Goal: Task Accomplishment & Management: Use online tool/utility

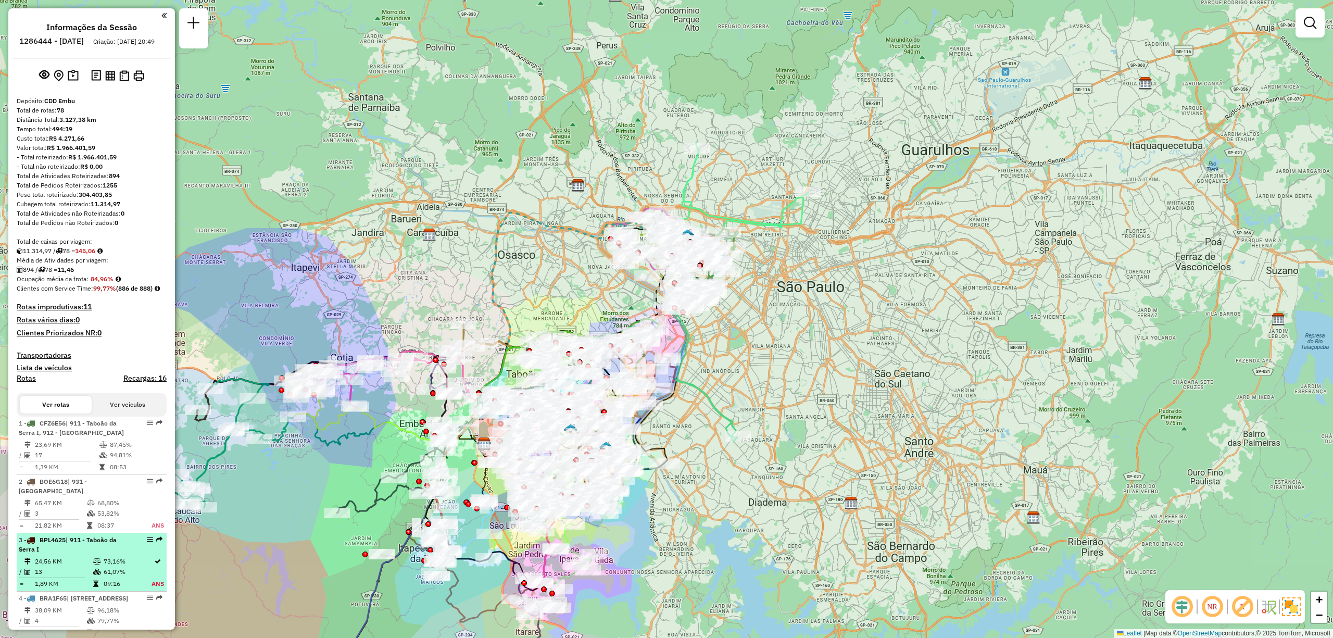
select select "**********"
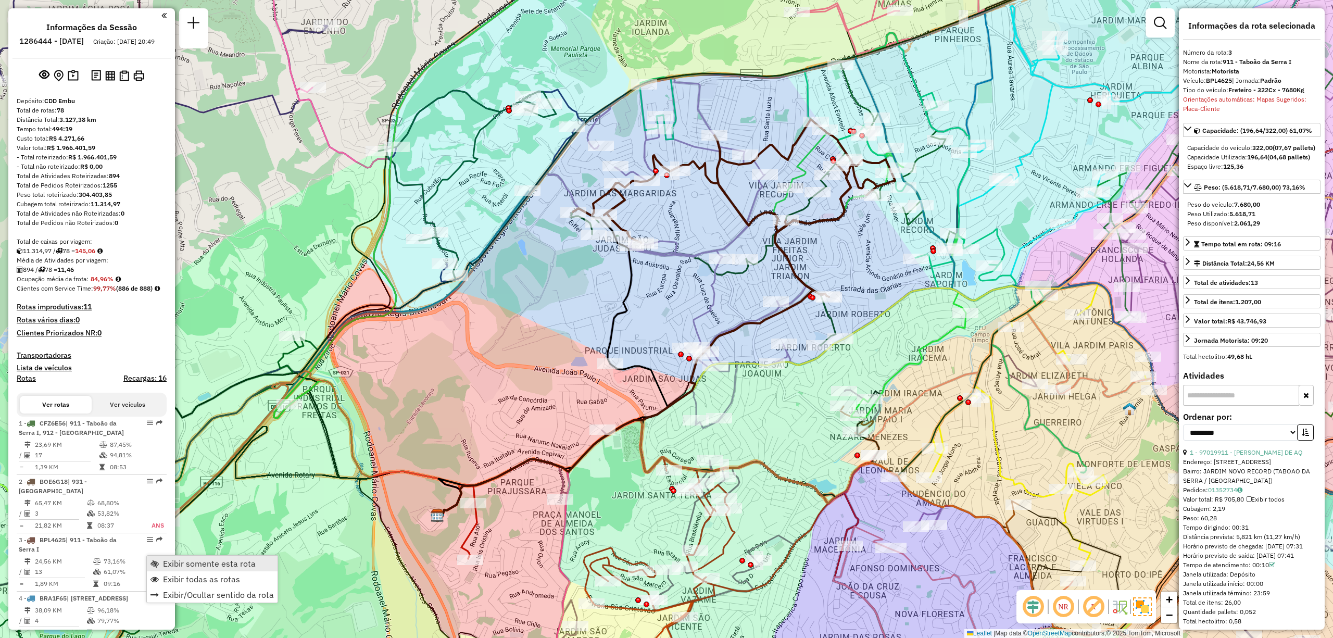
click at [175, 563] on span "Exibir somente esta rota" at bounding box center [209, 563] width 93 height 8
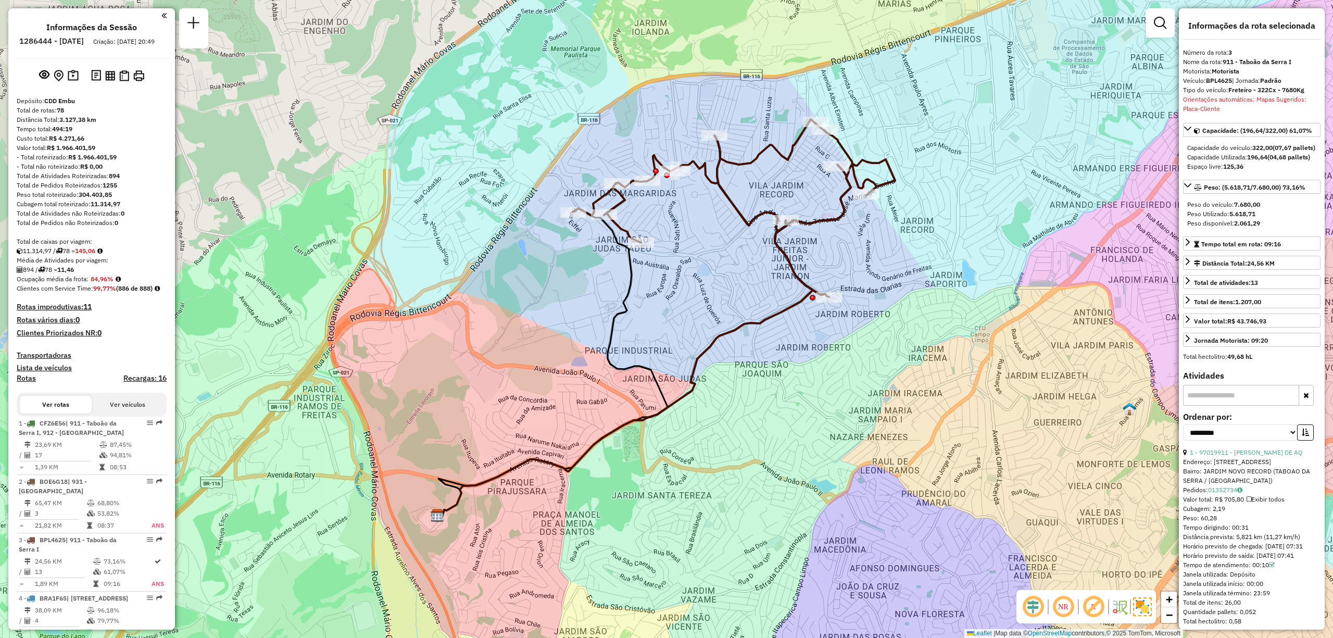
click at [1149, 602] on img at bounding box center [1142, 606] width 19 height 19
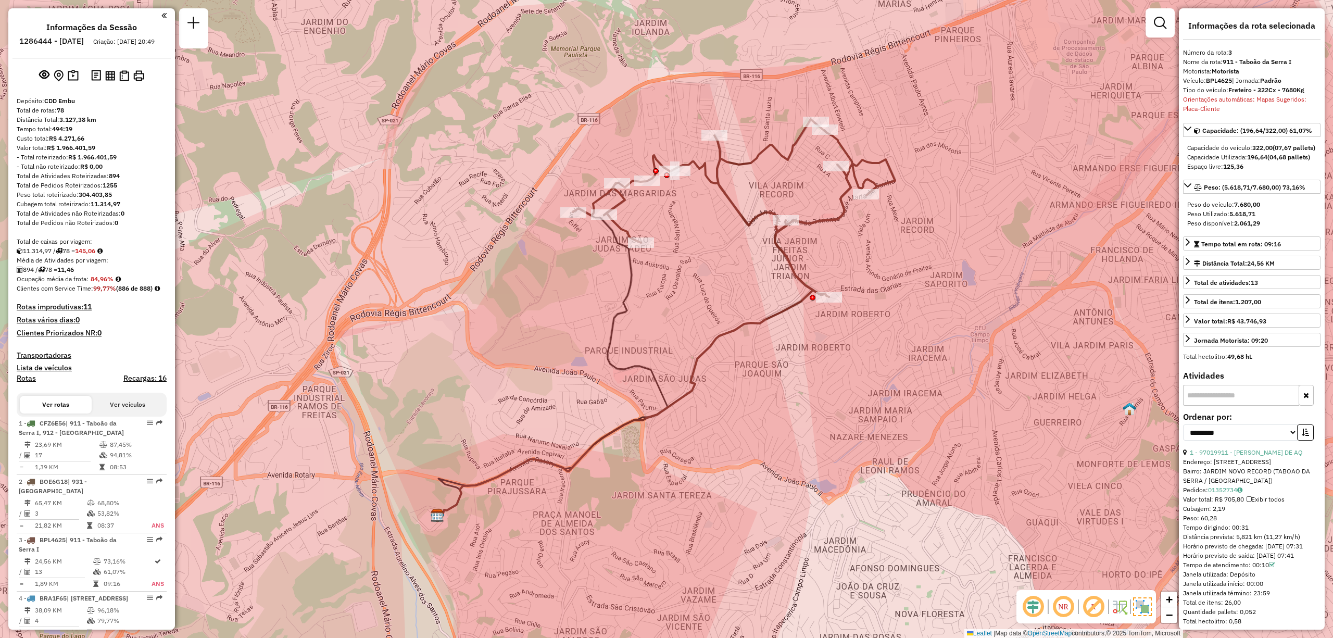
click at [1144, 606] on img at bounding box center [1142, 606] width 19 height 19
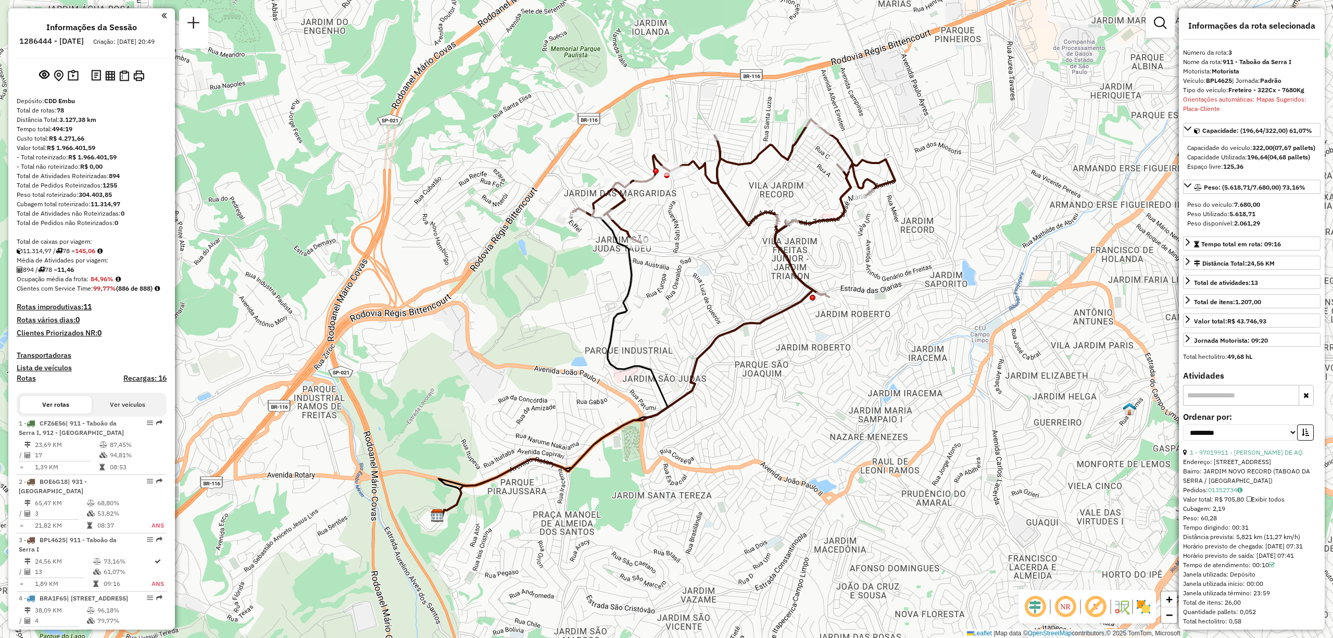
click at [1144, 606] on img at bounding box center [1143, 606] width 17 height 17
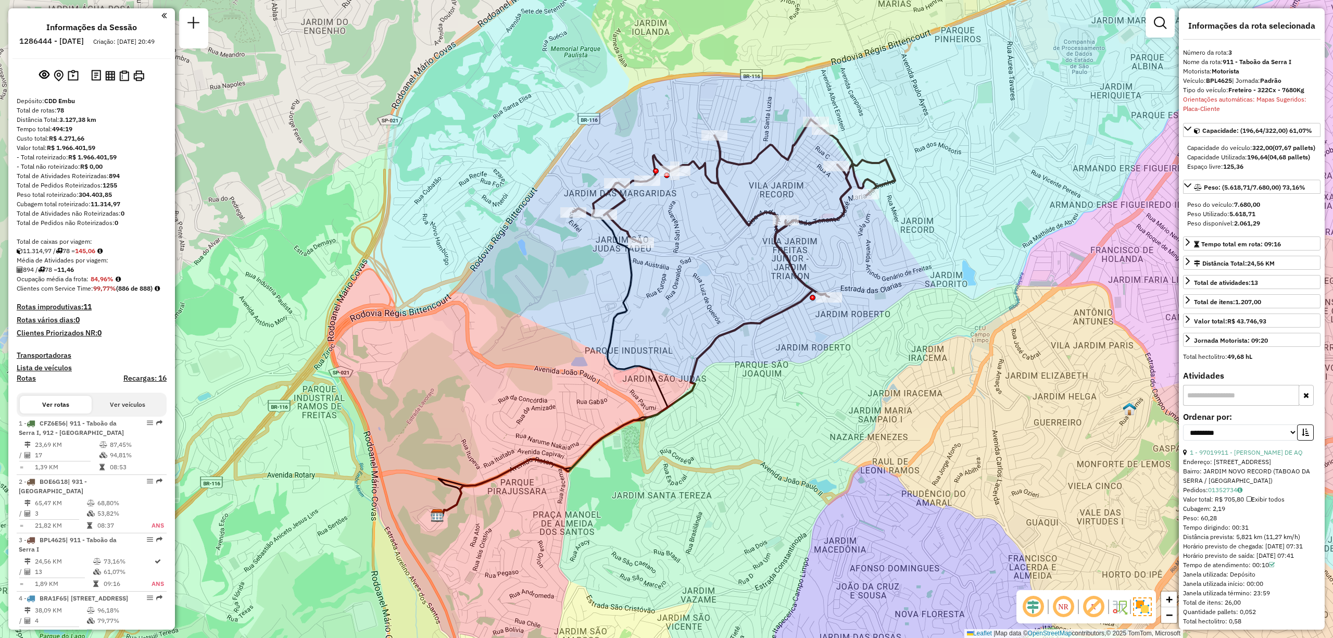
click at [1068, 605] on em at bounding box center [1063, 606] width 25 height 25
click at [1034, 608] on em at bounding box center [1033, 606] width 25 height 25
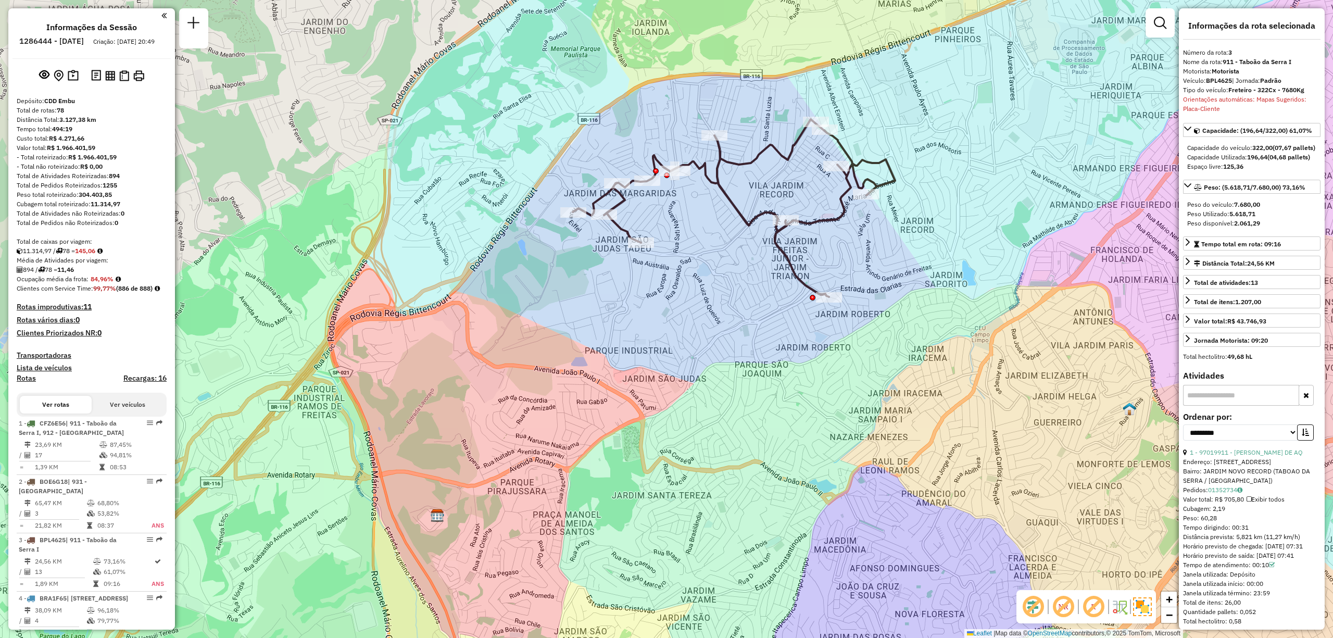
click at [1037, 603] on em at bounding box center [1033, 606] width 25 height 25
click at [1093, 611] on em at bounding box center [1093, 606] width 25 height 25
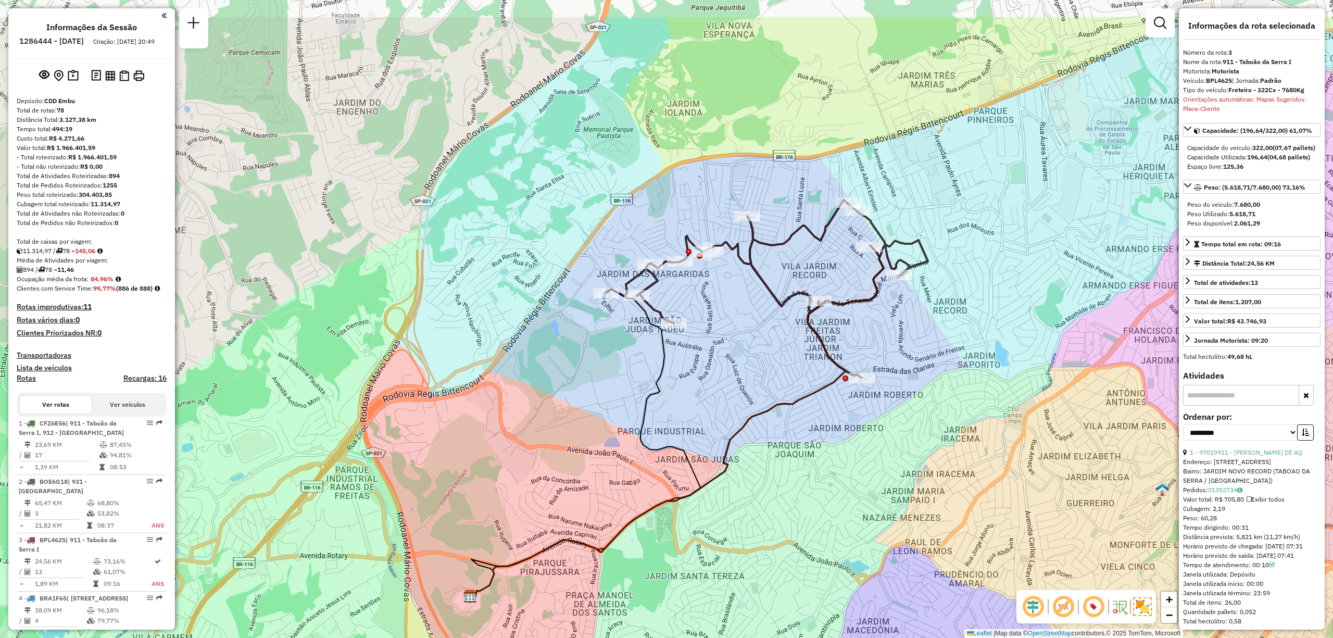
drag, startPoint x: 642, startPoint y: 352, endPoint x: 669, endPoint y: 421, distance: 74.1
click at [630, 461] on div "Janela de atendimento Grade de atendimento Capacidade Transportadoras Veículos …" at bounding box center [666, 319] width 1333 height 638
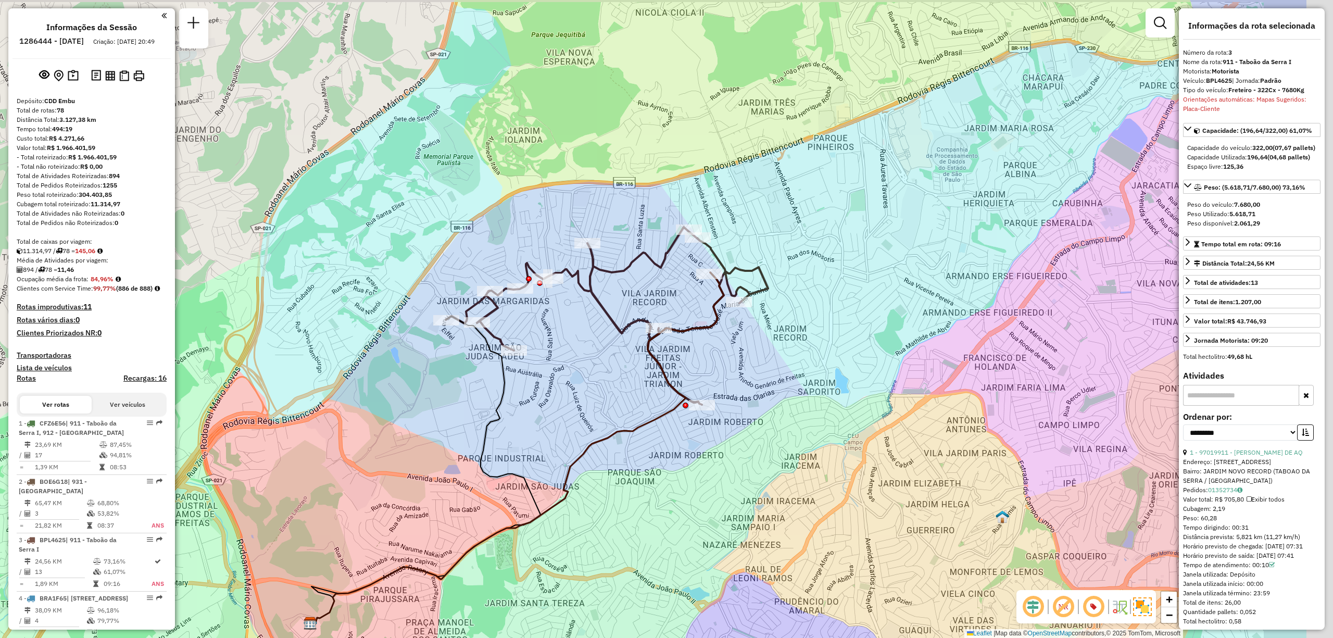
drag, startPoint x: 967, startPoint y: 317, endPoint x: 807, endPoint y: 346, distance: 162.4
click at [807, 346] on div "Janela de atendimento Grade de atendimento Capacidade Transportadoras Veículos …" at bounding box center [666, 319] width 1333 height 638
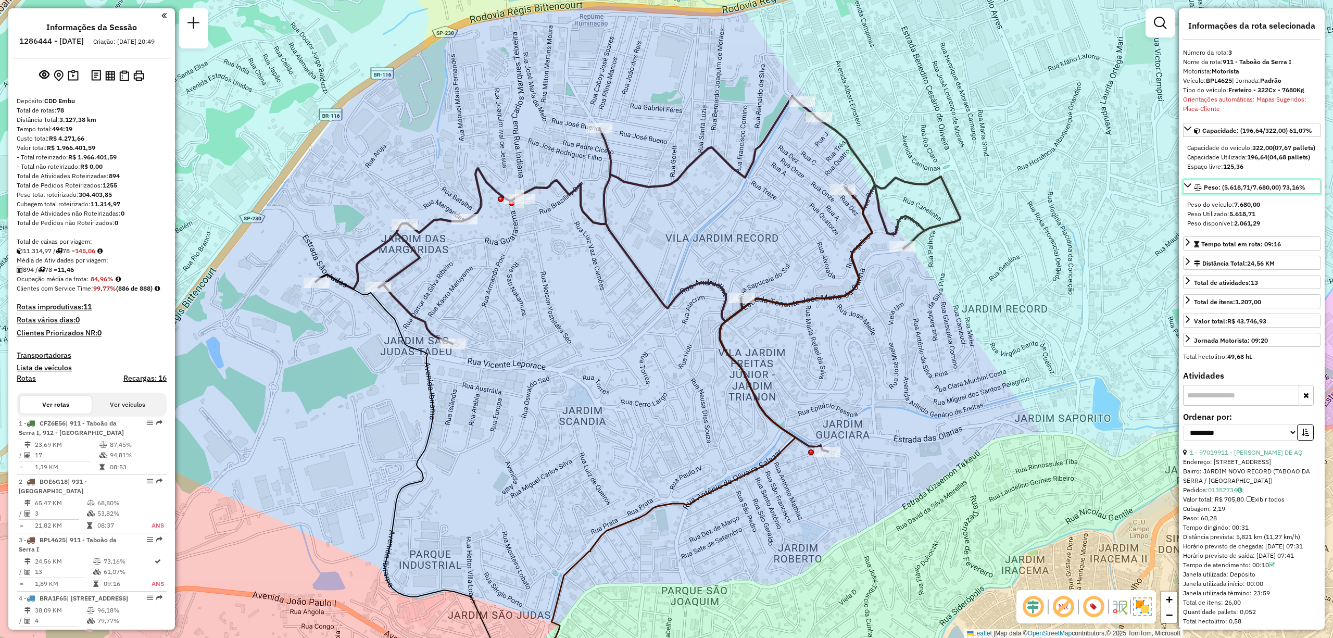
drag, startPoint x: 1225, startPoint y: 204, endPoint x: 1242, endPoint y: 207, distance: 17.5
click at [1242, 191] on span "Peso: (5.618,71/7.680,00) 73,16%" at bounding box center [1255, 187] width 102 height 8
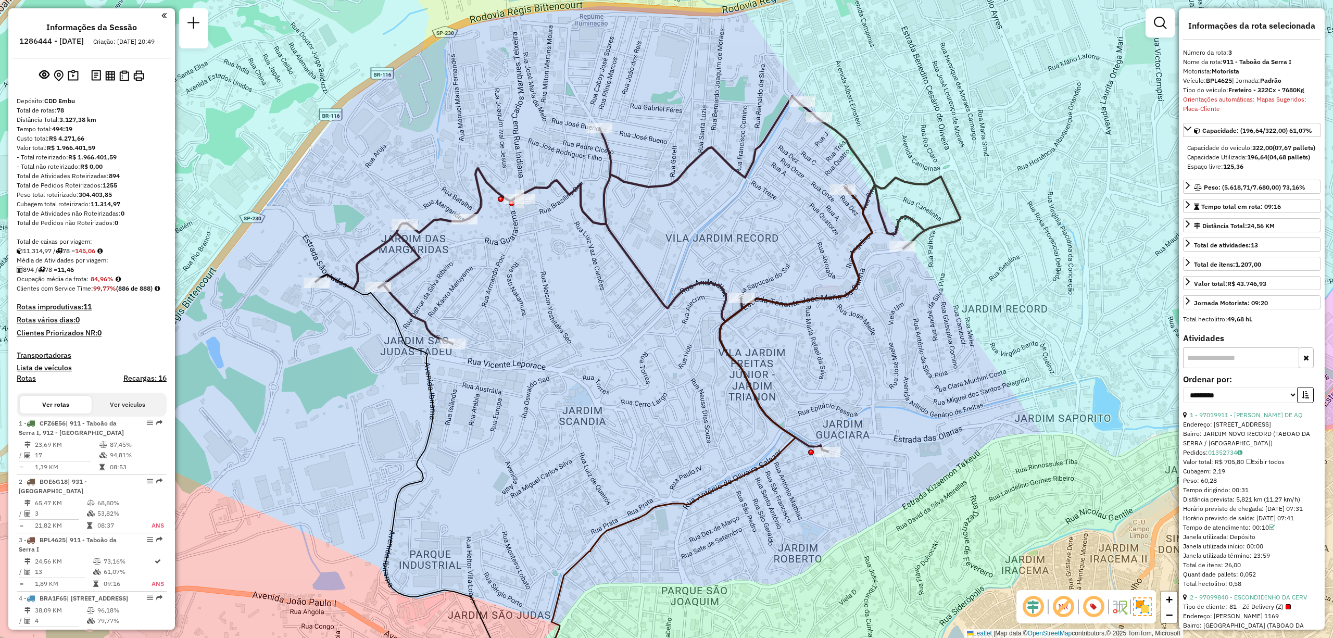
click at [1221, 198] on div "Capacidade: (196,64/322,00) 61,07% Capacidade do veículo: 322,00 (07,67 pallets…" at bounding box center [1251, 218] width 137 height 191
click at [1220, 192] on div "Peso: (5.618,71/7.680,00) 73,16%" at bounding box center [1249, 187] width 111 height 9
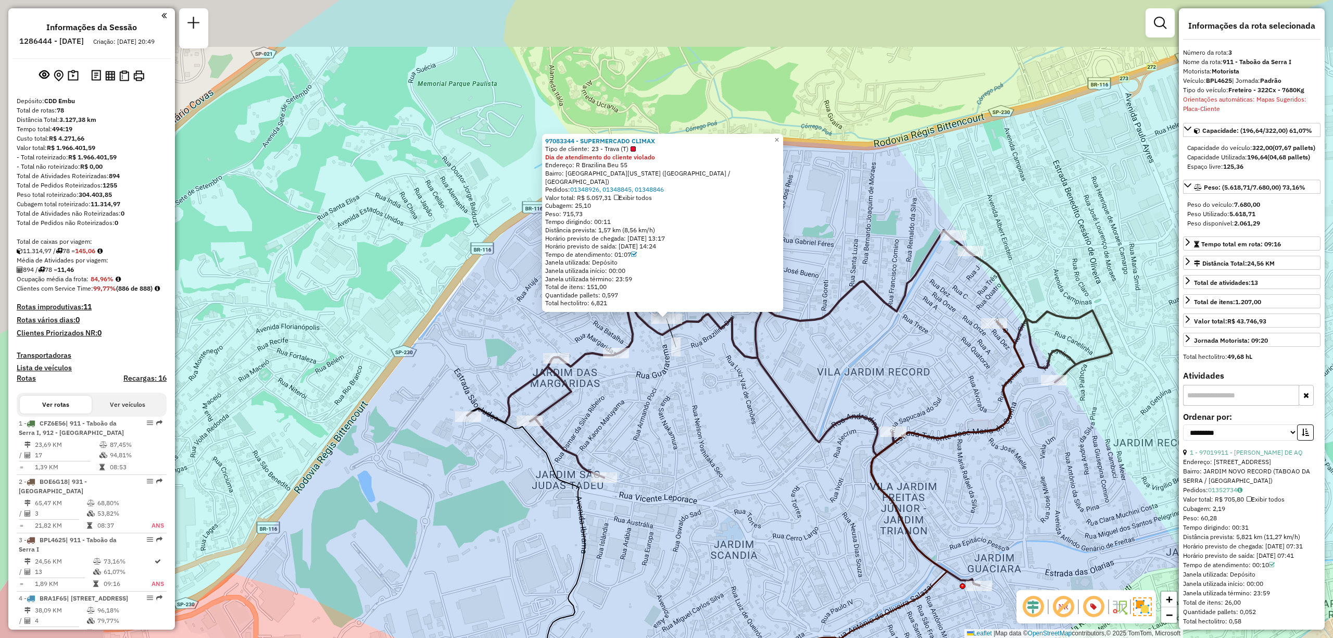
scroll to position [544, 0]
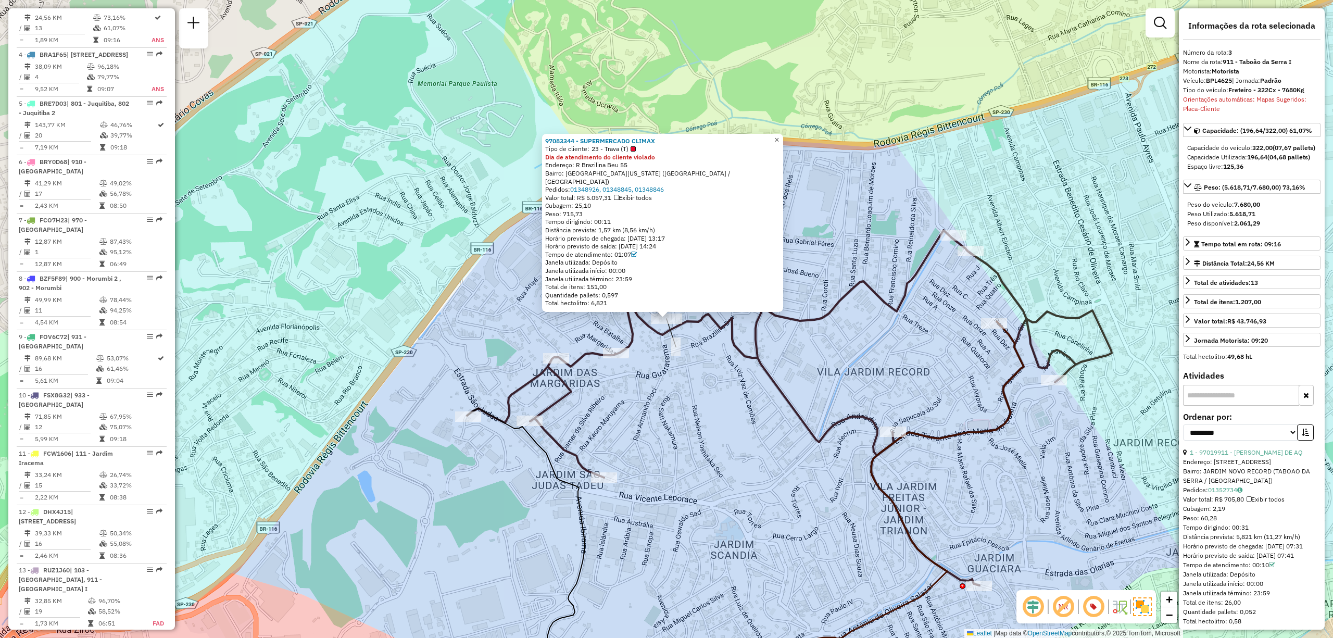
click at [779, 144] on span "×" at bounding box center [776, 139] width 5 height 9
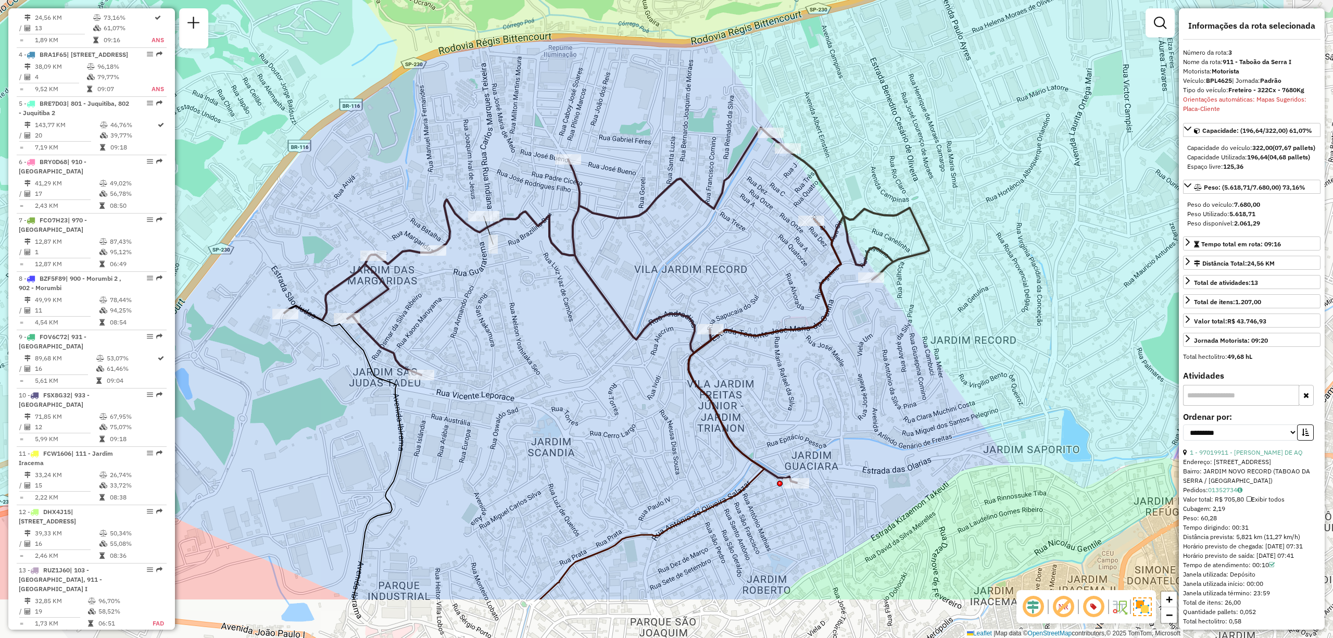
drag, startPoint x: 694, startPoint y: 469, endPoint x: 490, endPoint y: 355, distance: 233.6
click at [490, 355] on div "Janela de atendimento Grade de atendimento Capacidade Transportadoras Veículos …" at bounding box center [666, 319] width 1333 height 638
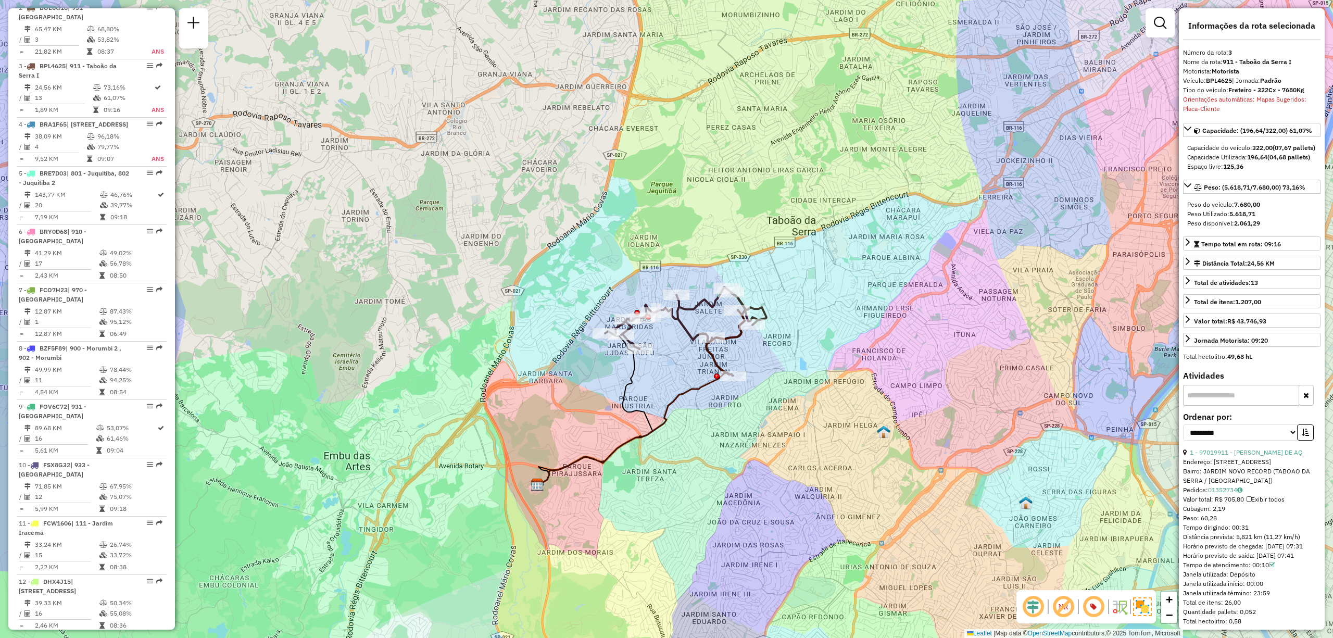
scroll to position [405, 0]
